Goal: Transaction & Acquisition: Purchase product/service

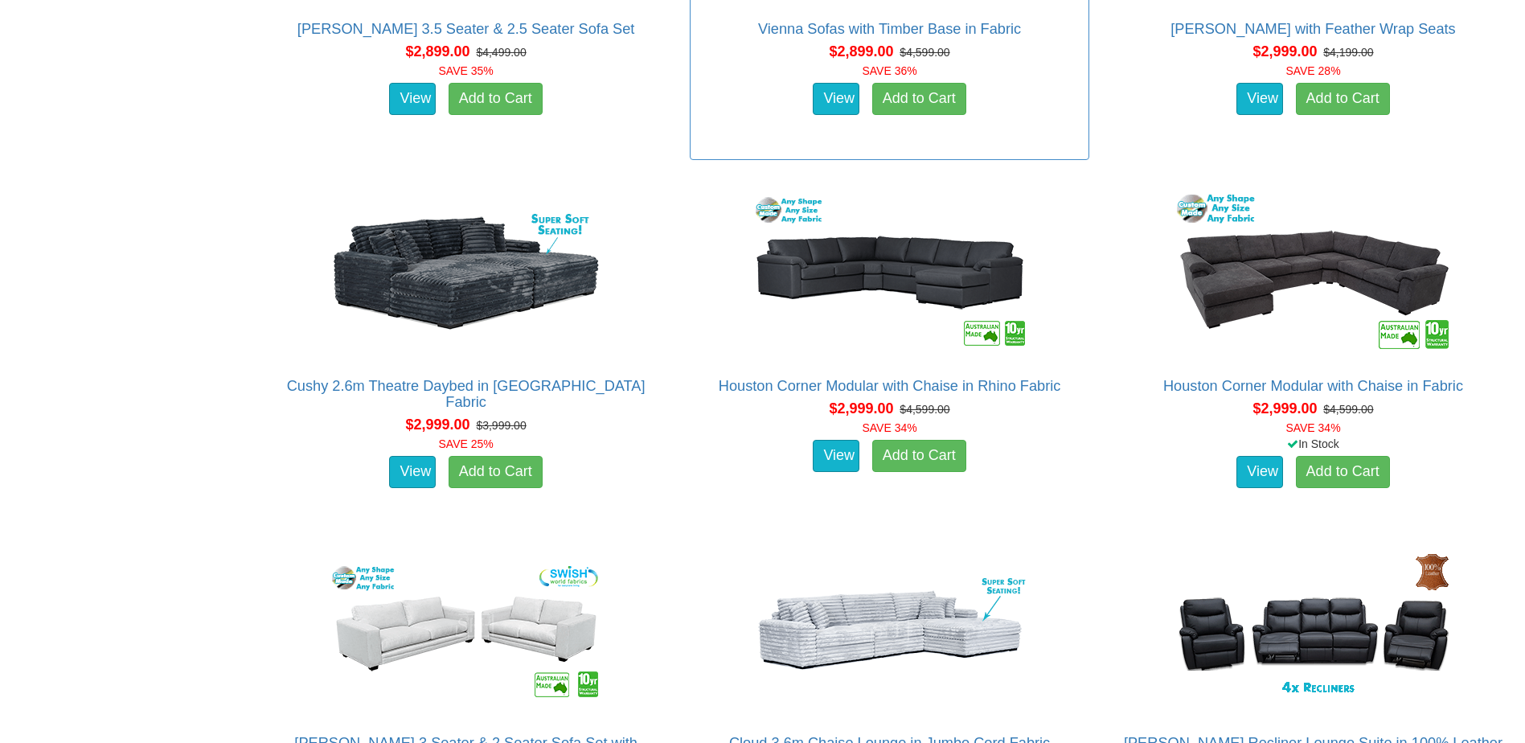
scroll to position [5788, 0]
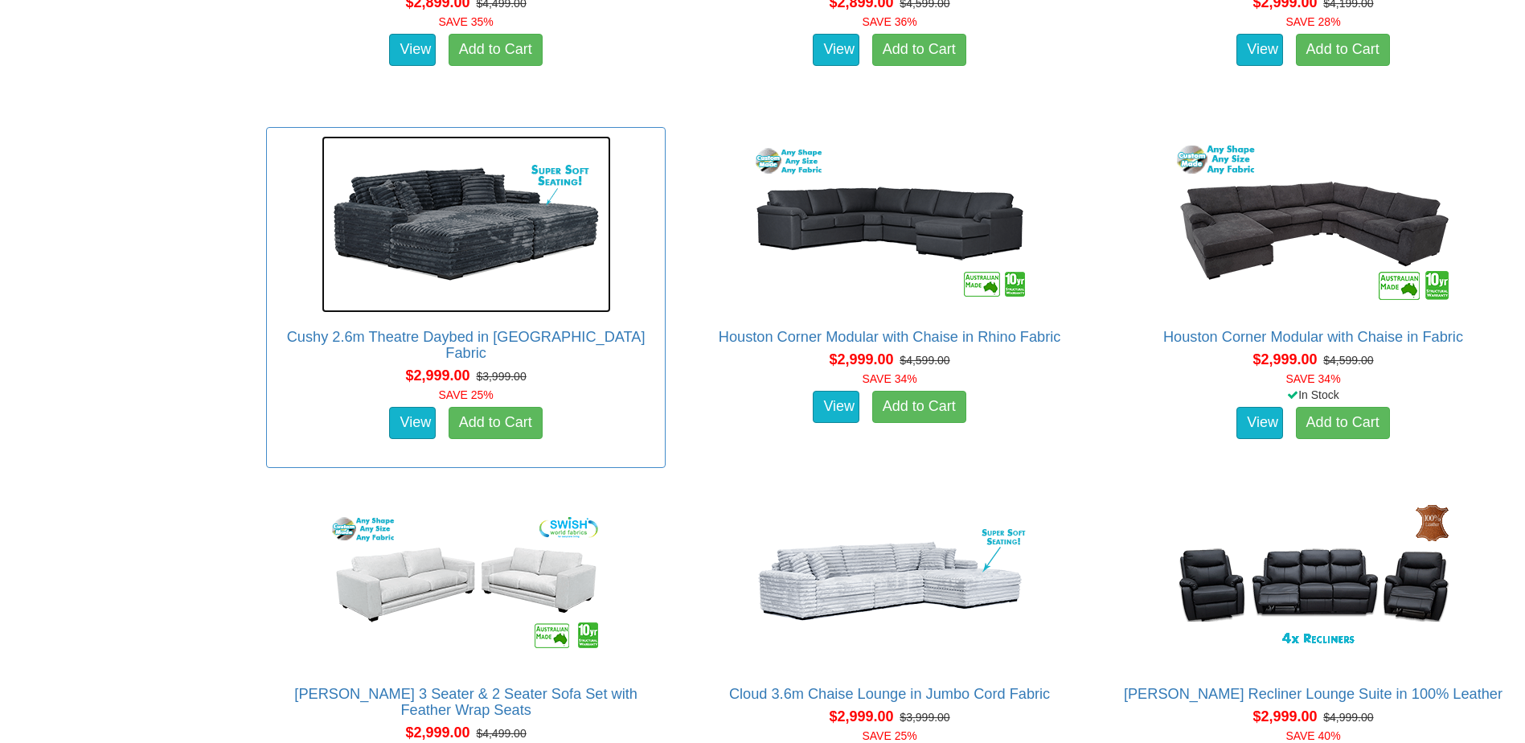
click at [573, 313] on img at bounding box center [466, 224] width 289 height 177
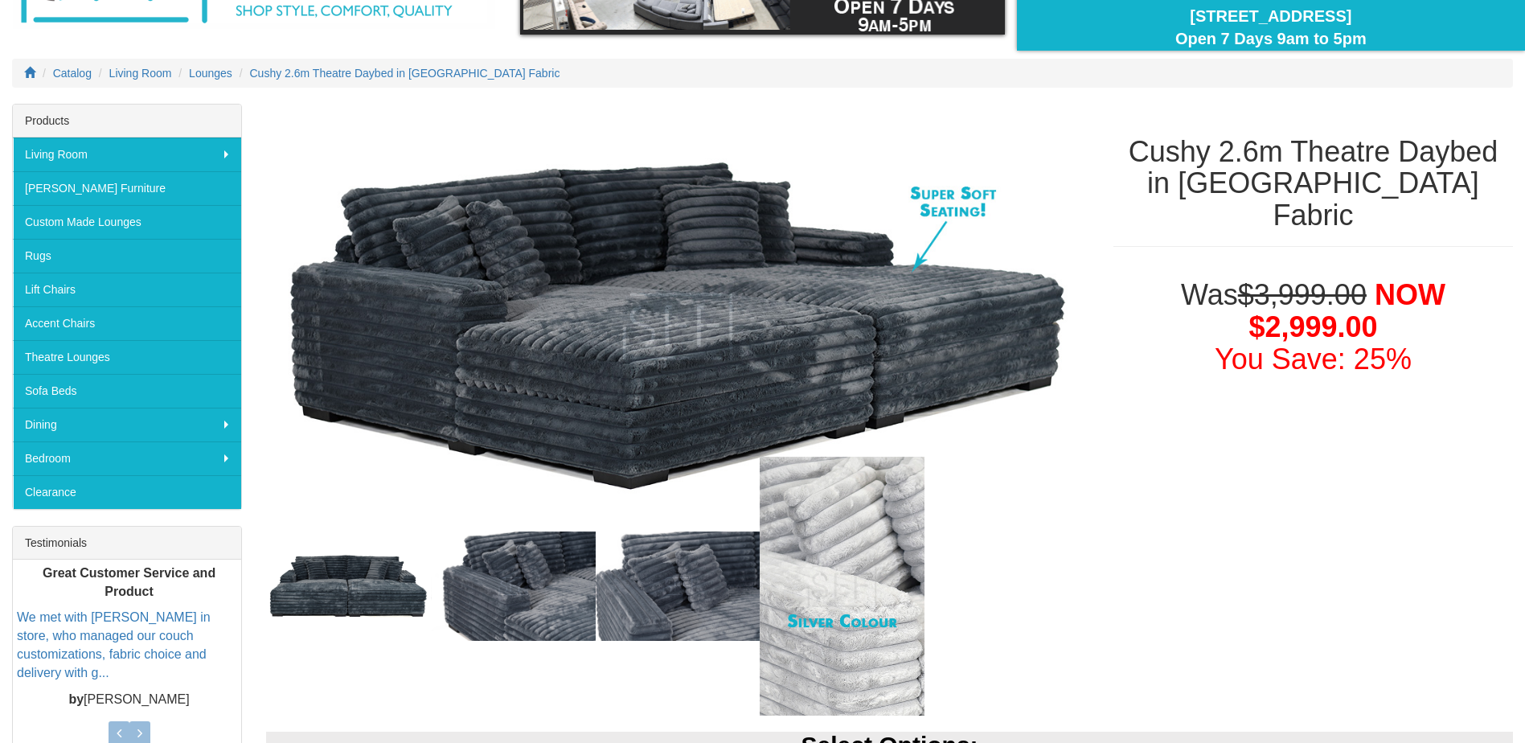
scroll to position [161, 0]
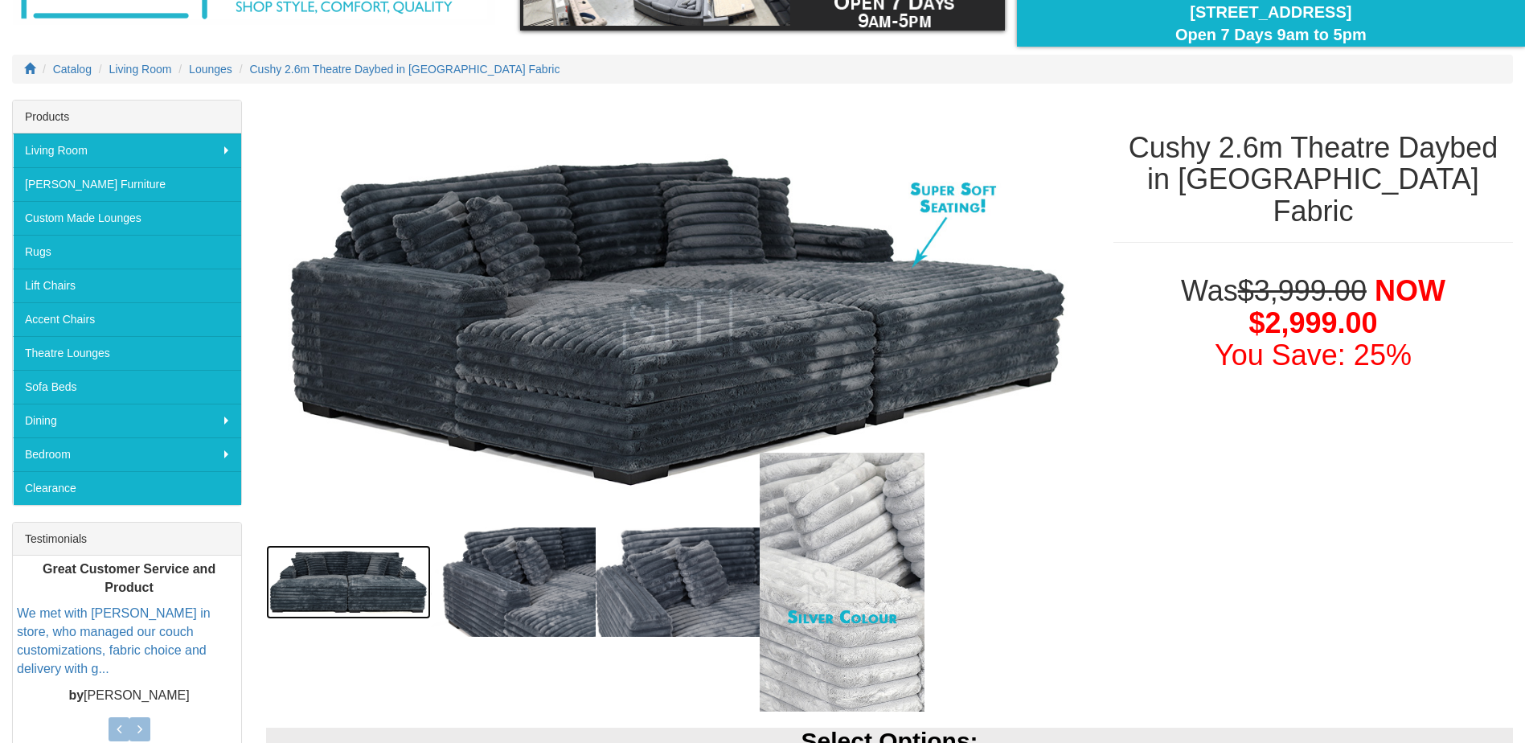
click at [377, 577] on img at bounding box center [348, 582] width 165 height 74
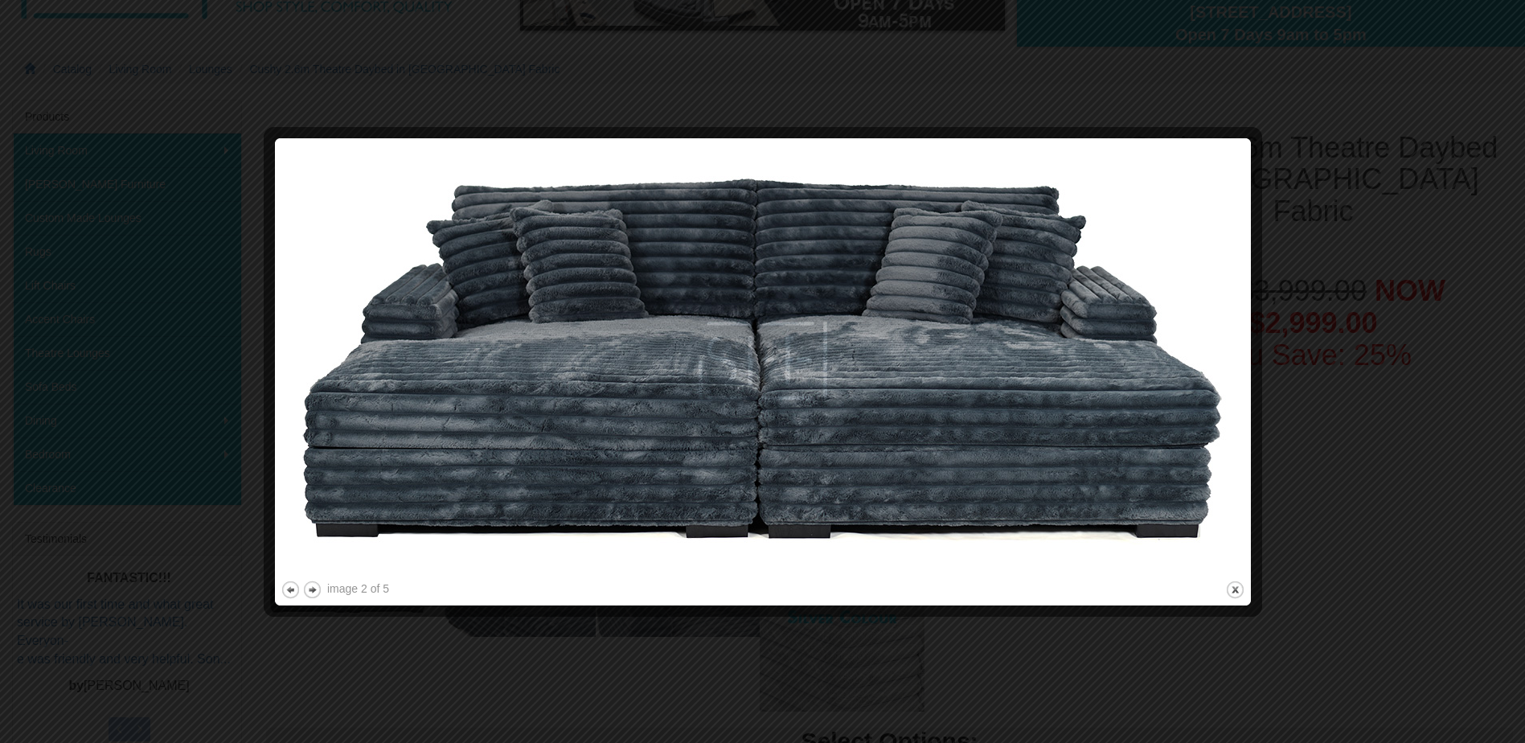
click at [1363, 51] on div at bounding box center [762, 371] width 1525 height 743
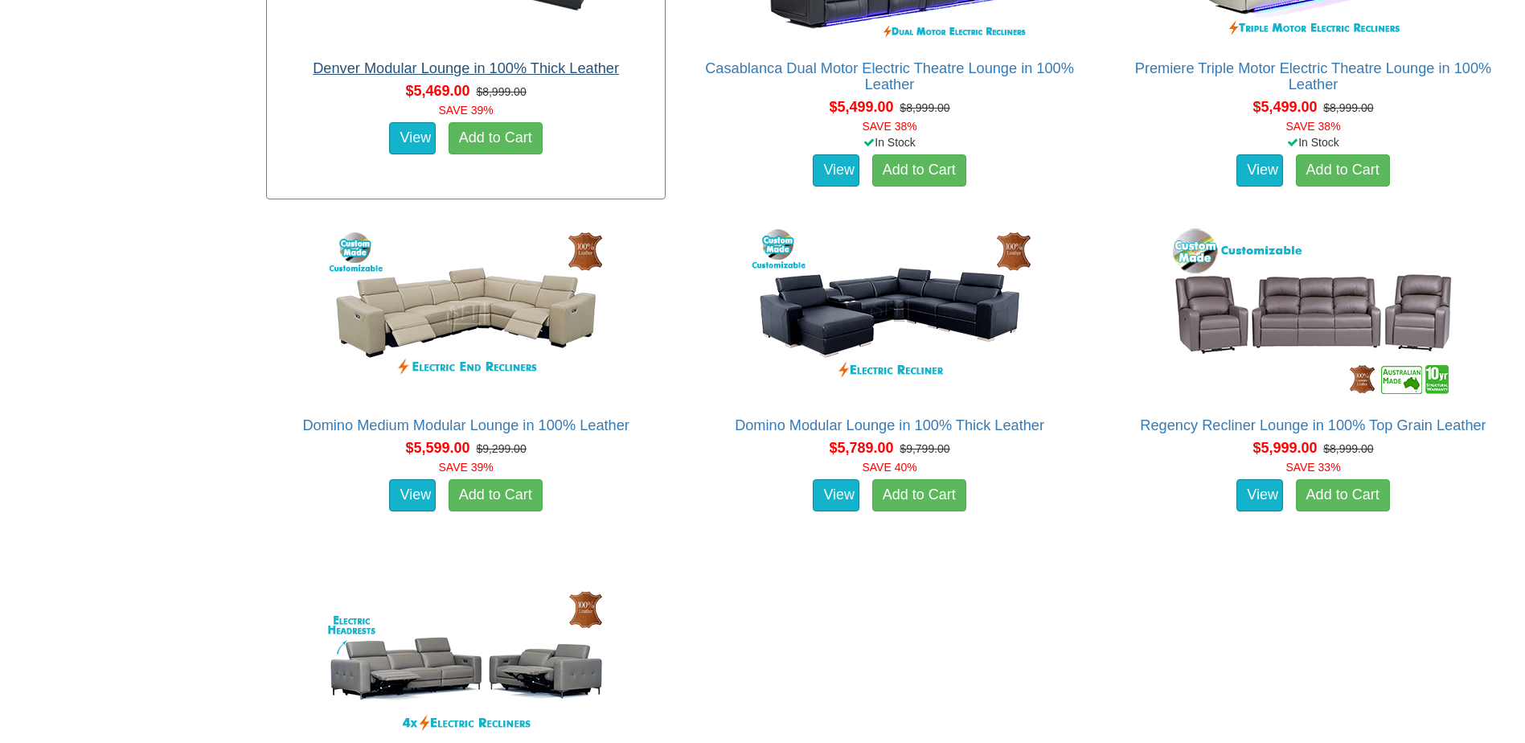
scroll to position [13344, 0]
